Goal: Task Accomplishment & Management: Use online tool/utility

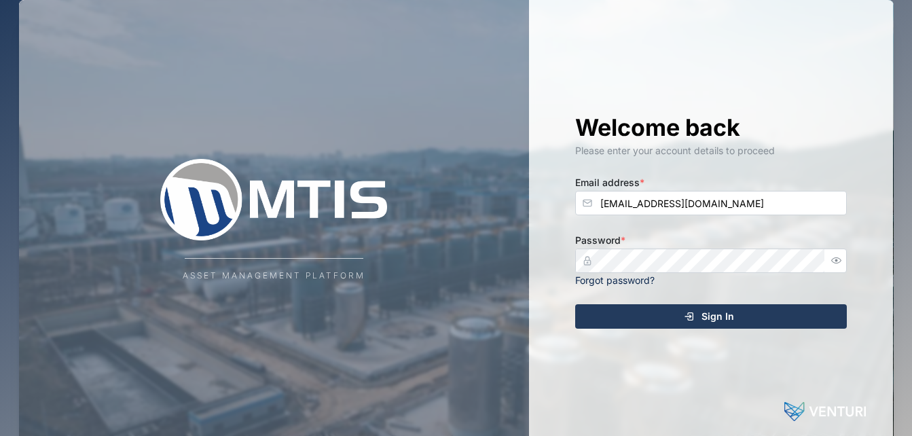
click at [625, 325] on div "Sign In" at bounding box center [709, 316] width 250 height 23
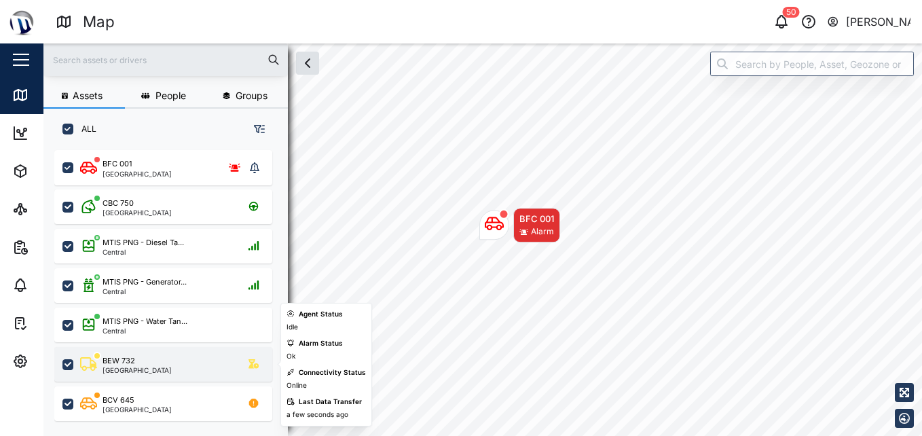
click at [150, 374] on div "BEW 732 Port Moresby" at bounding box center [163, 364] width 218 height 35
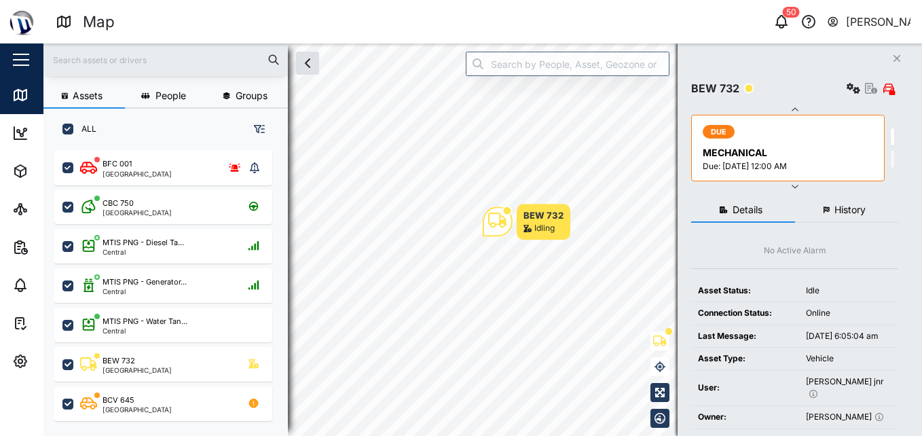
scroll to position [343, 0]
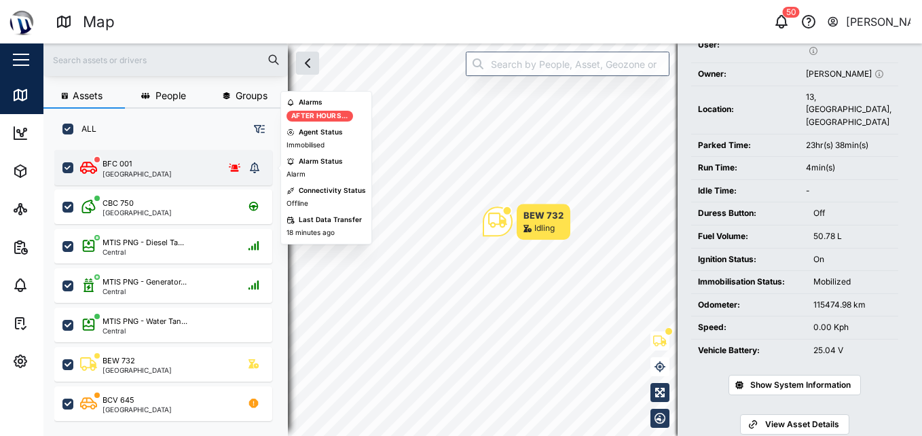
click at [169, 171] on div "BFC 001 Port Moresby" at bounding box center [162, 167] width 165 height 19
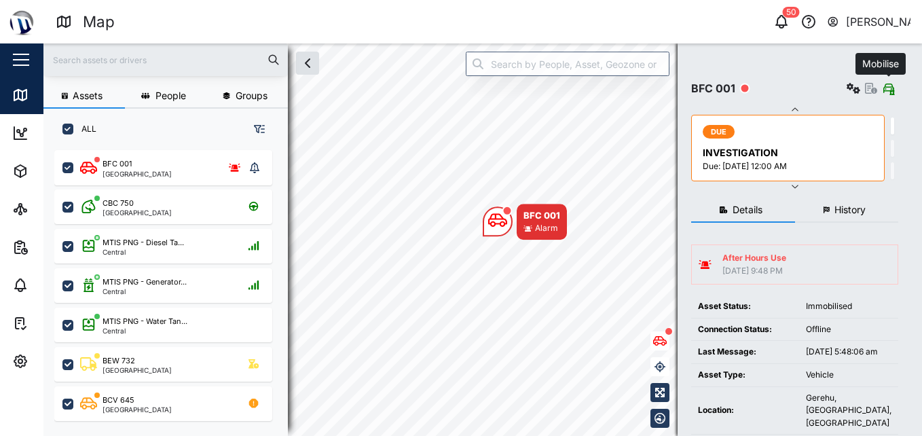
click at [892, 86] on icon "button" at bounding box center [889, 88] width 8 height 11
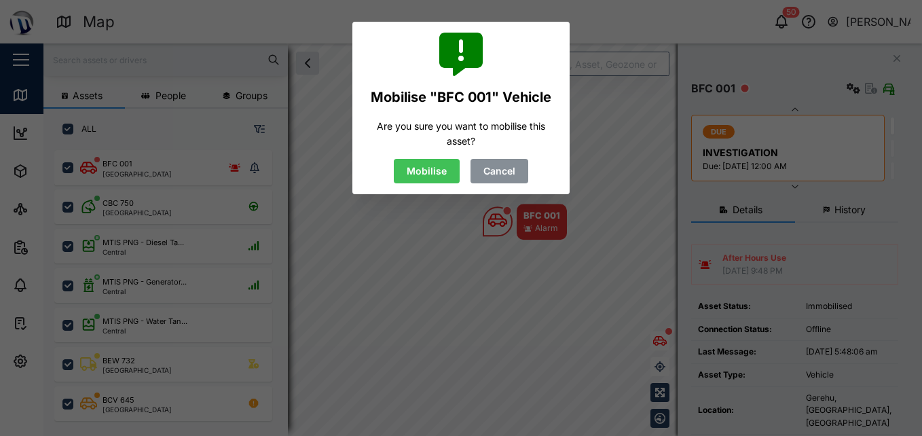
click at [423, 176] on span "Mobilise" at bounding box center [427, 171] width 40 height 23
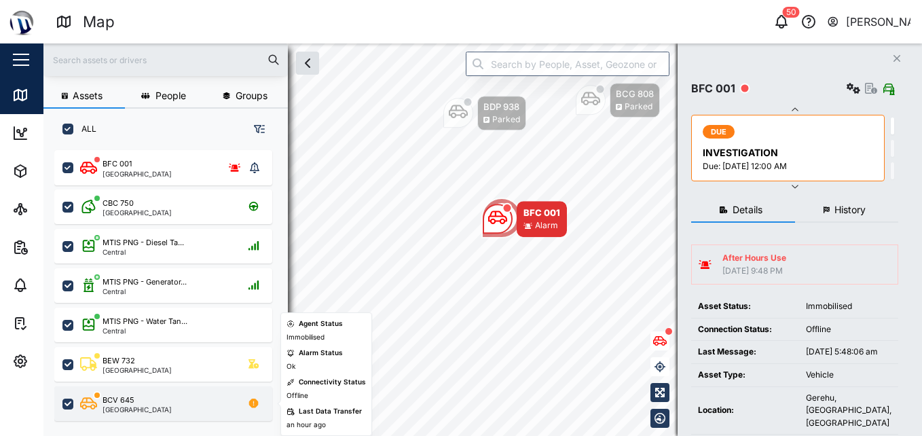
click at [170, 410] on div "BCV 645 Port Moresby" at bounding box center [172, 404] width 184 height 18
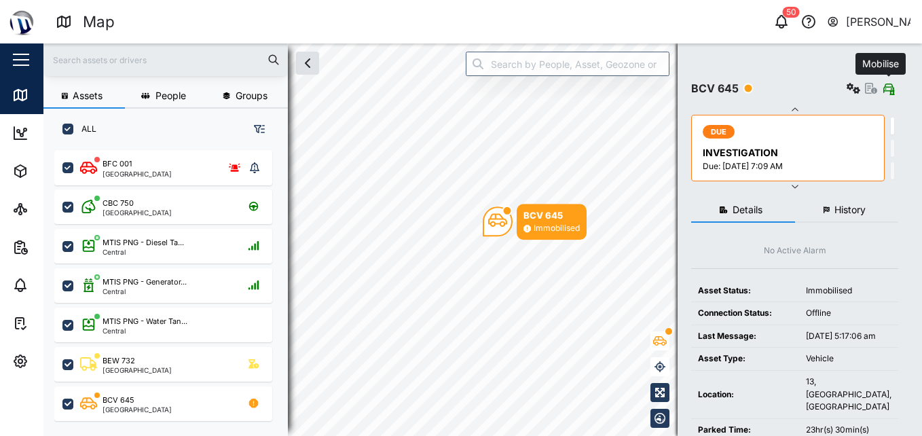
click at [883, 88] on span "button" at bounding box center [889, 88] width 14 height 11
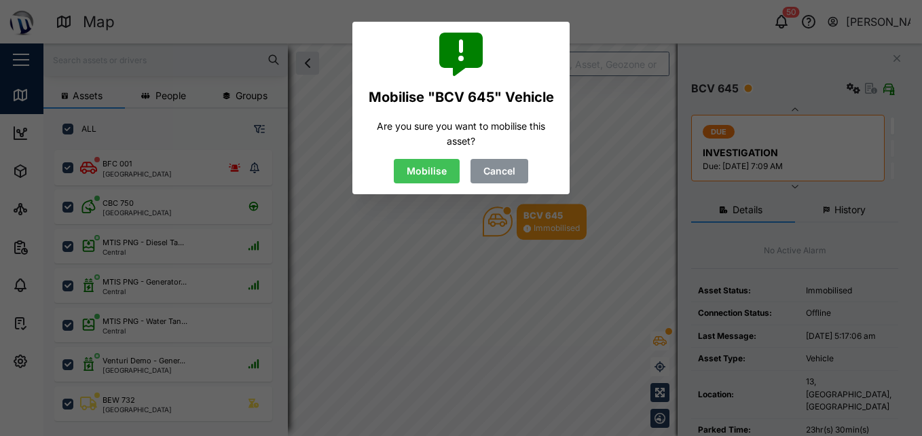
click at [427, 171] on span "Mobilise" at bounding box center [427, 171] width 40 height 23
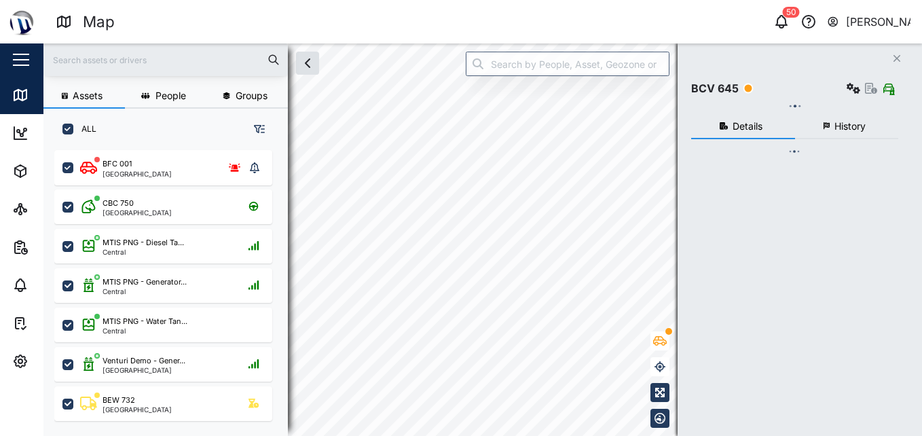
checkbox input "true"
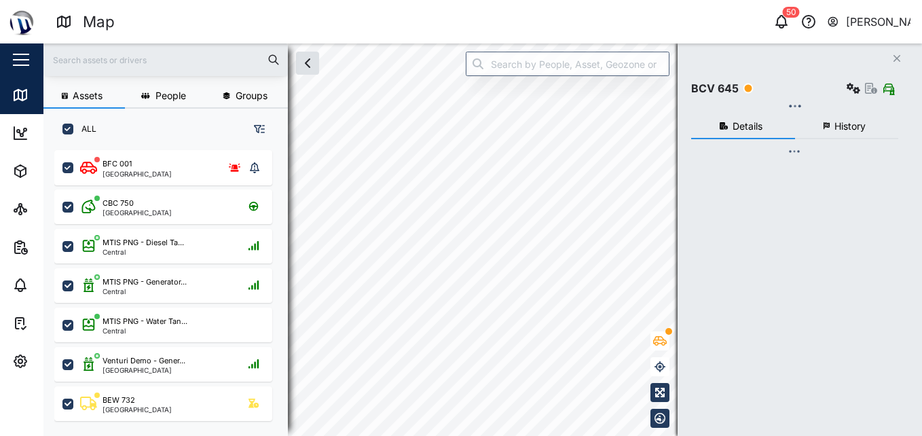
checkbox input "true"
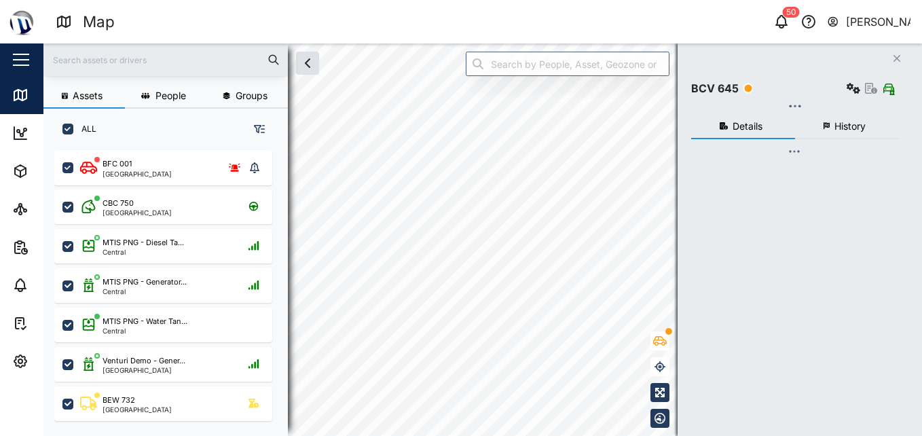
checkbox input "true"
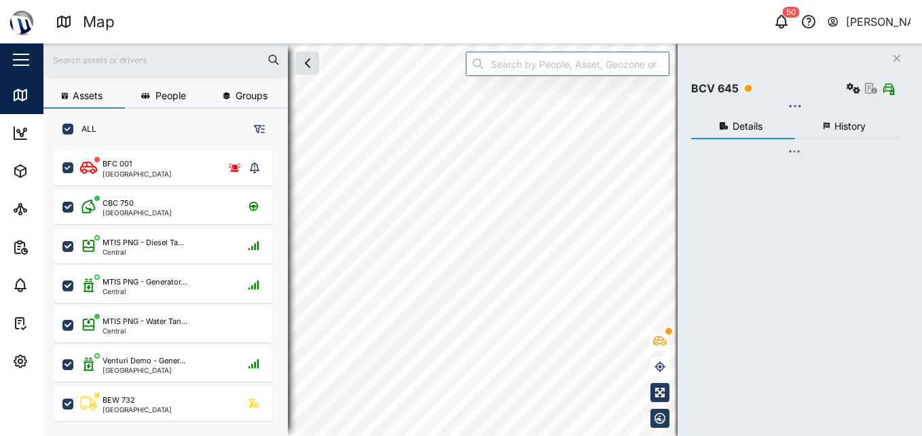
checkbox input "true"
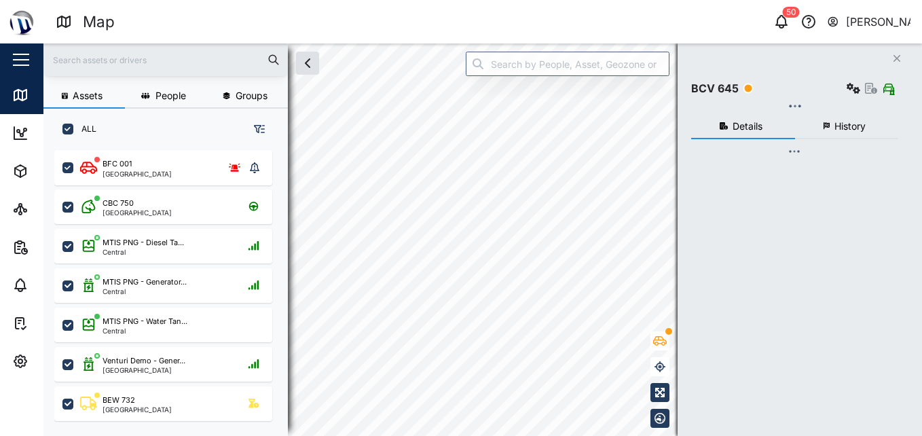
checkbox input "true"
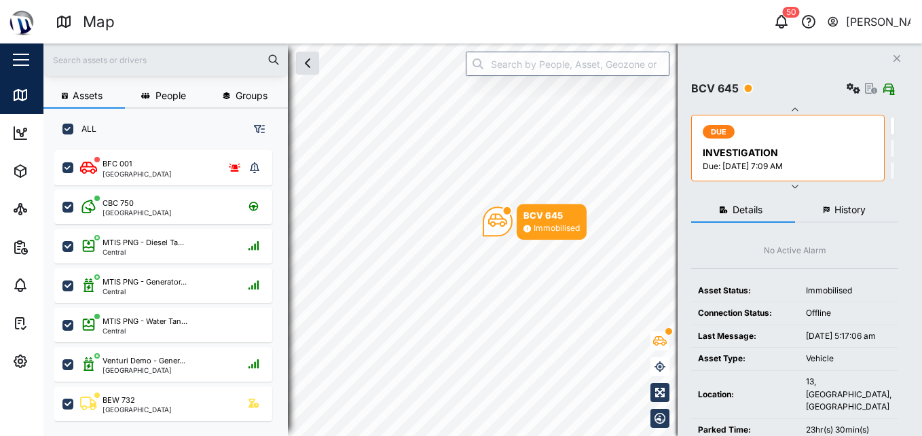
scroll to position [270, 213]
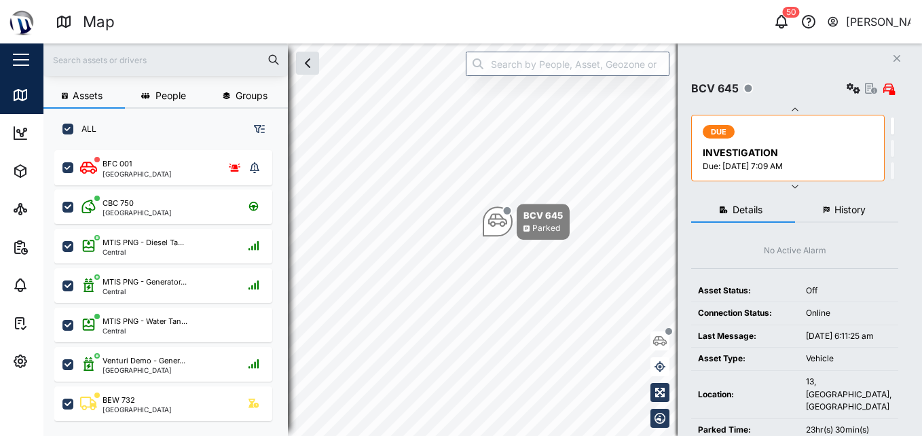
scroll to position [288, 0]
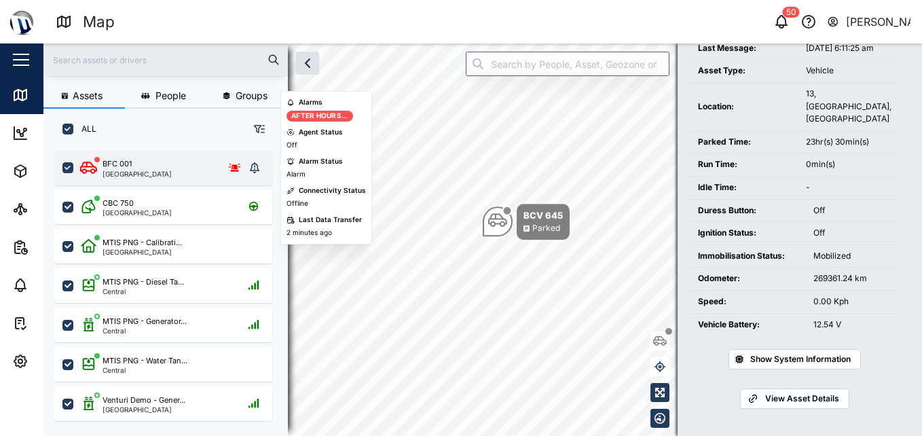
click at [137, 173] on div "[GEOGRAPHIC_DATA]" at bounding box center [137, 173] width 69 height 7
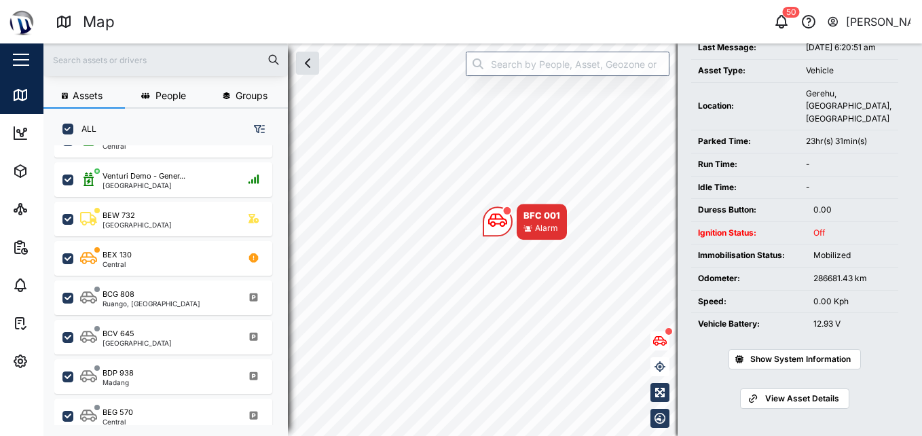
scroll to position [245, 0]
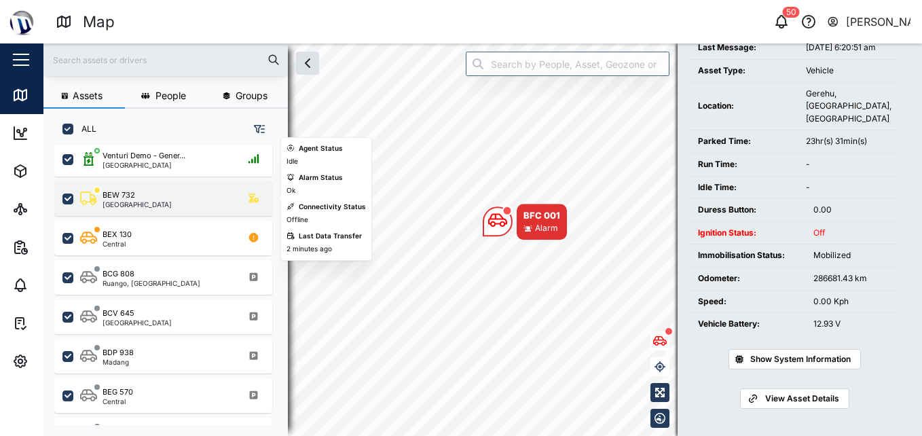
click at [122, 198] on div "BEW 732" at bounding box center [119, 195] width 33 height 12
